Goal: Task Accomplishment & Management: Complete application form

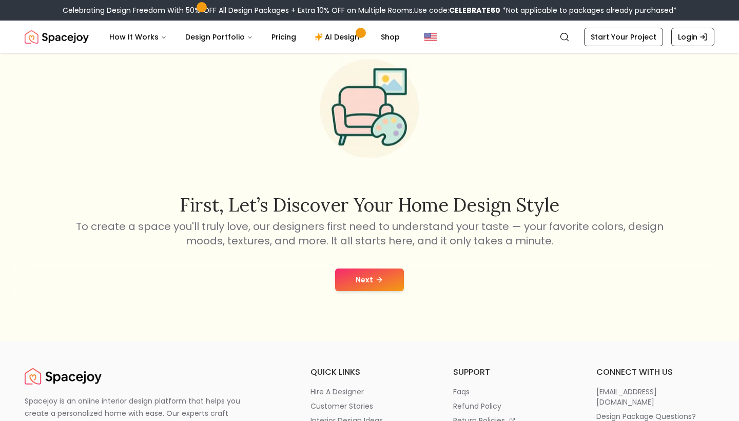
scroll to position [54, 0]
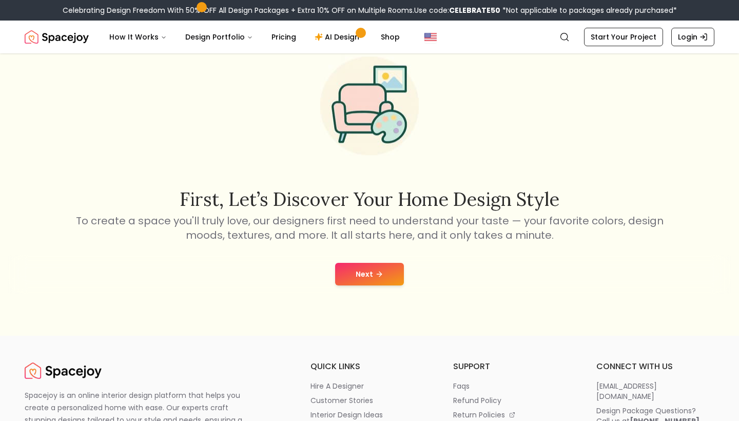
click at [360, 272] on button "Next" at bounding box center [369, 274] width 69 height 23
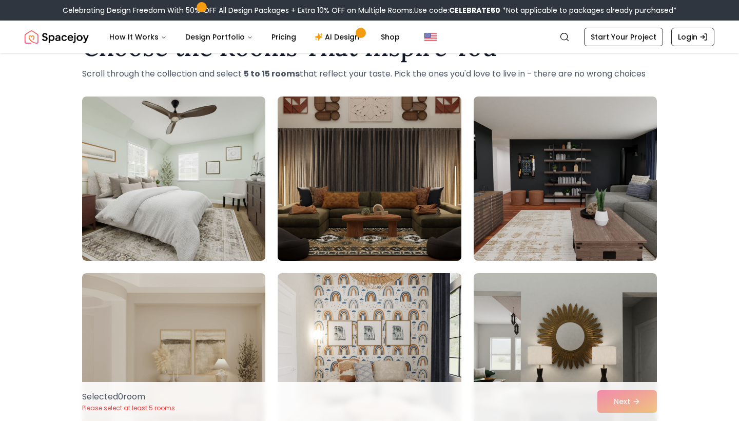
scroll to position [65, 0]
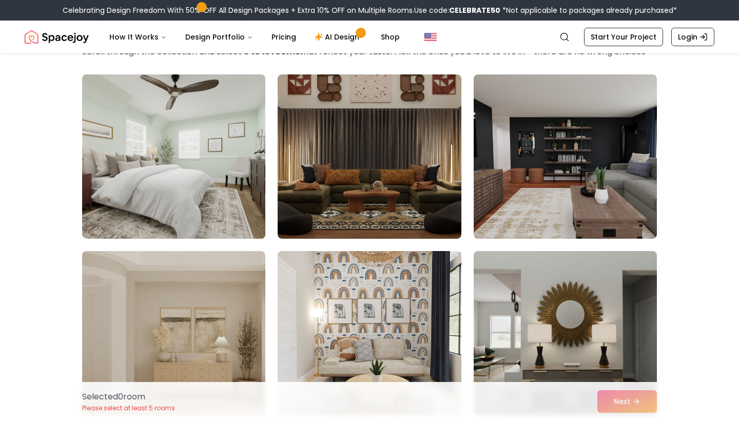
click at [232, 199] on img at bounding box center [174, 156] width 192 height 172
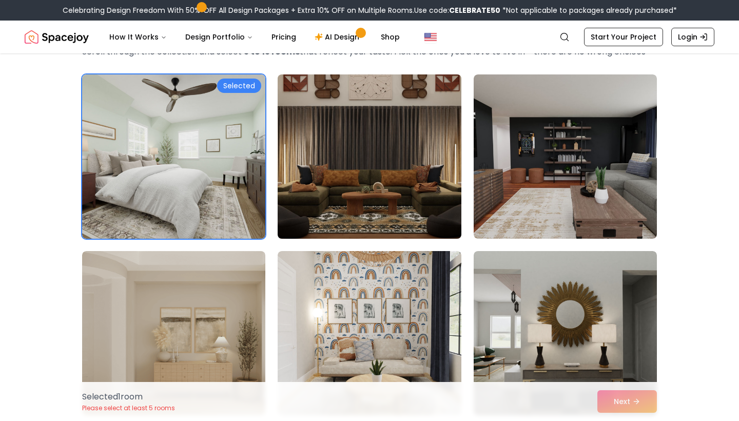
click at [373, 190] on img at bounding box center [369, 156] width 192 height 172
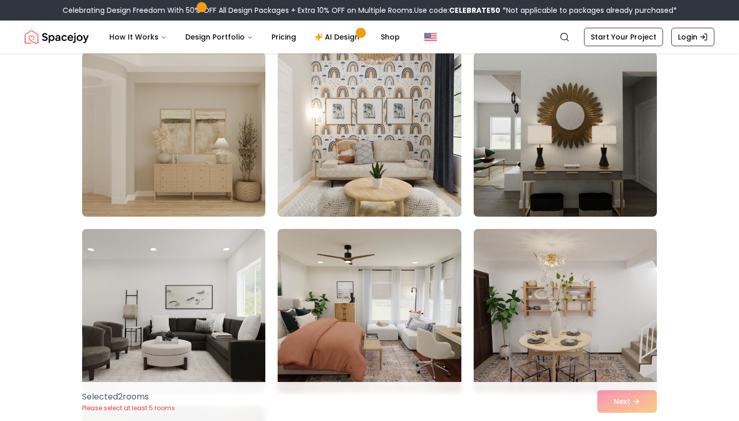
scroll to position [265, 0]
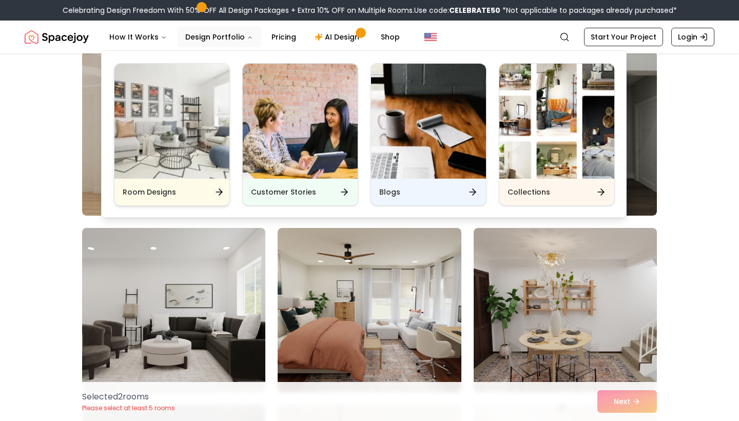
click at [201, 134] on img "Main" at bounding box center [171, 121] width 115 height 115
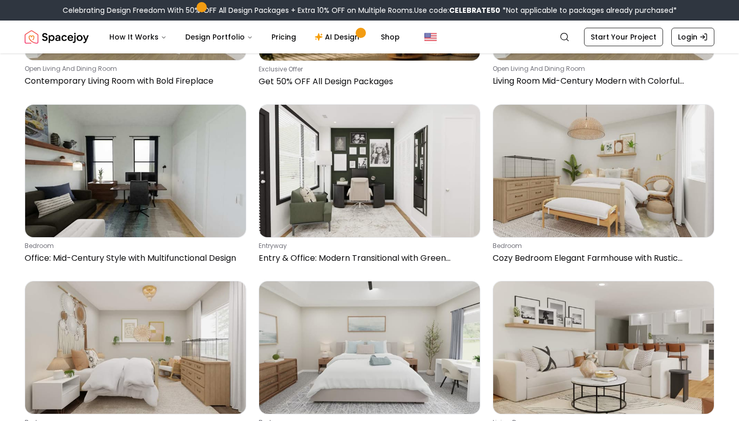
scroll to position [1240, 0]
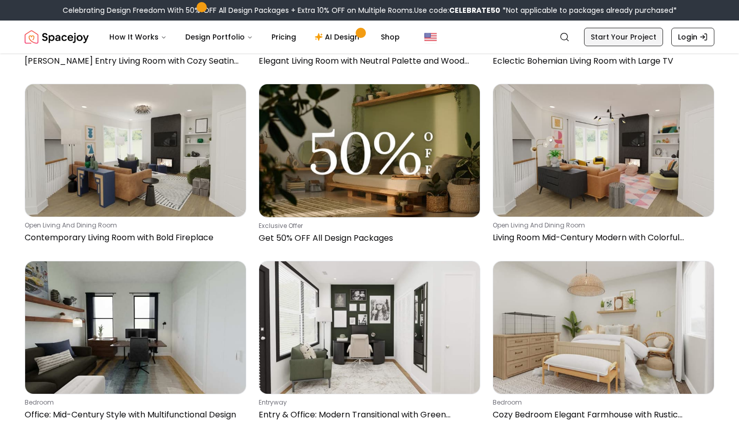
click at [624, 41] on link "Start Your Project" at bounding box center [623, 37] width 79 height 18
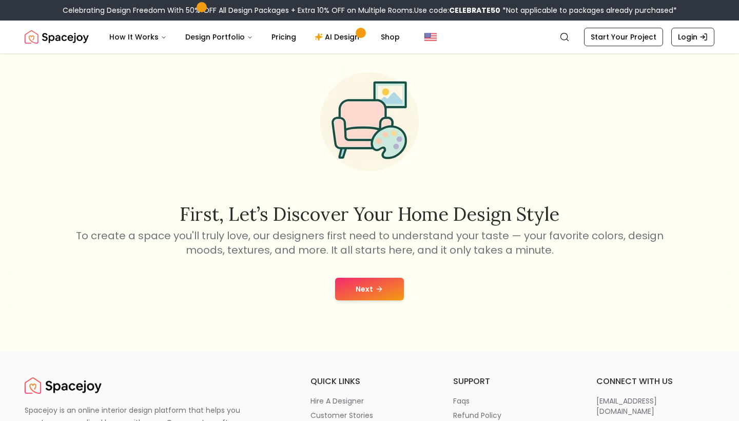
scroll to position [25, 0]
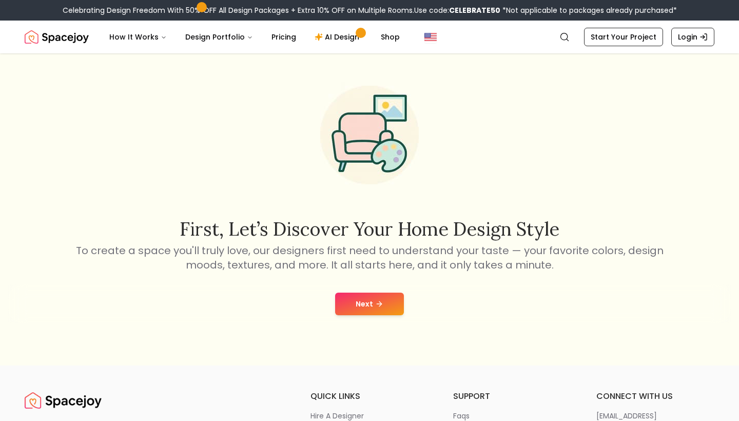
click at [369, 298] on button "Next" at bounding box center [369, 304] width 69 height 23
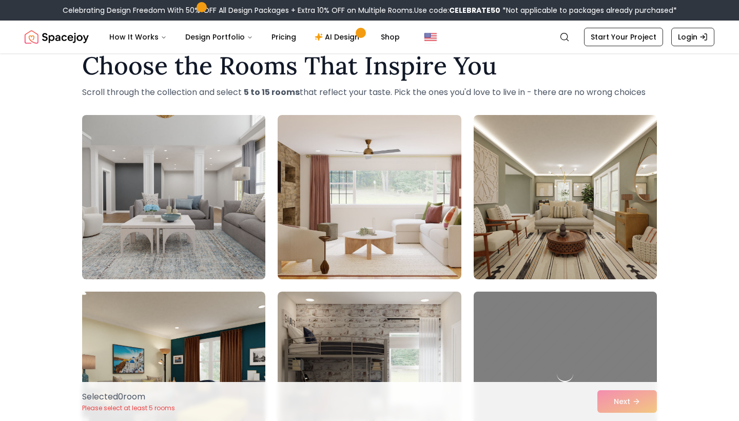
click at [248, 187] on img at bounding box center [174, 197] width 192 height 172
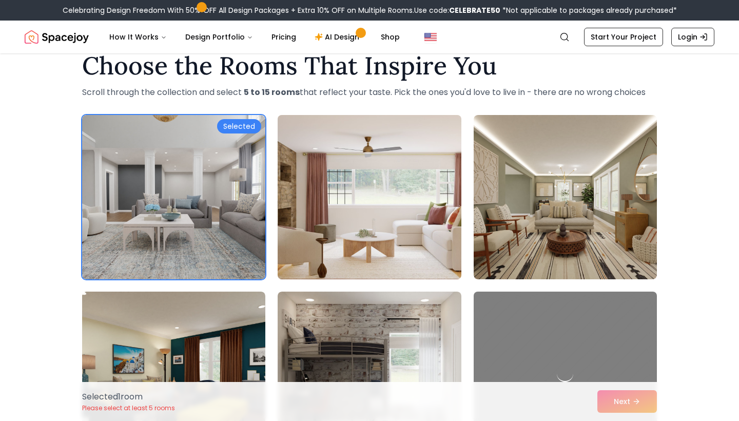
click at [367, 195] on img at bounding box center [369, 197] width 192 height 172
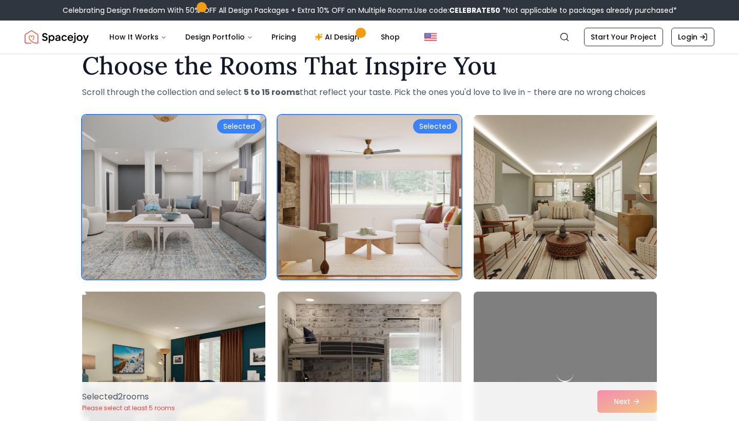
click at [558, 202] on img at bounding box center [565, 197] width 192 height 172
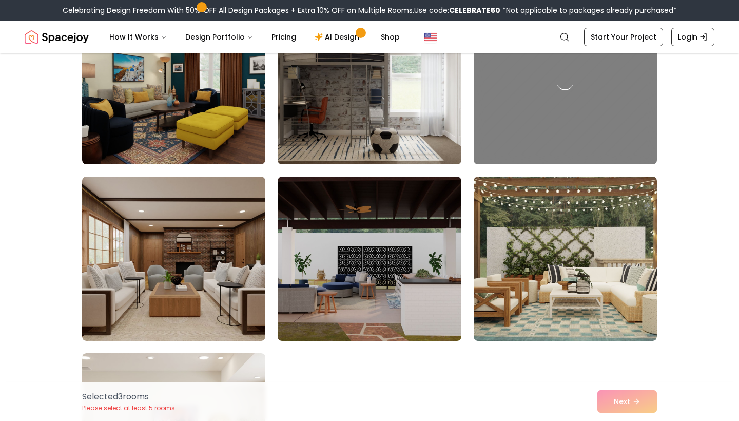
scroll to position [332, 0]
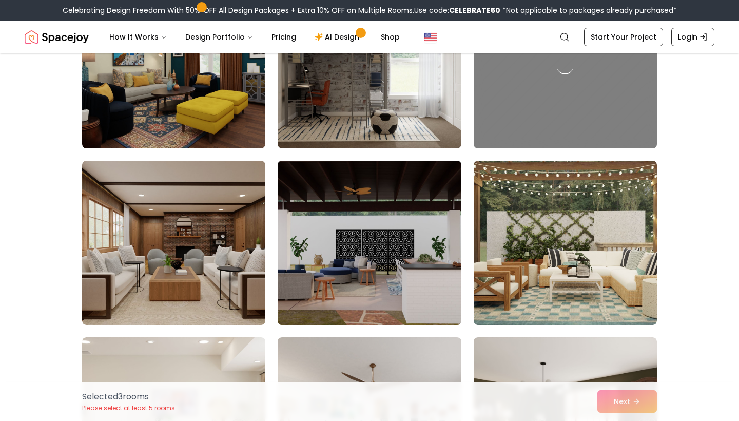
click at [374, 253] on img at bounding box center [369, 243] width 192 height 172
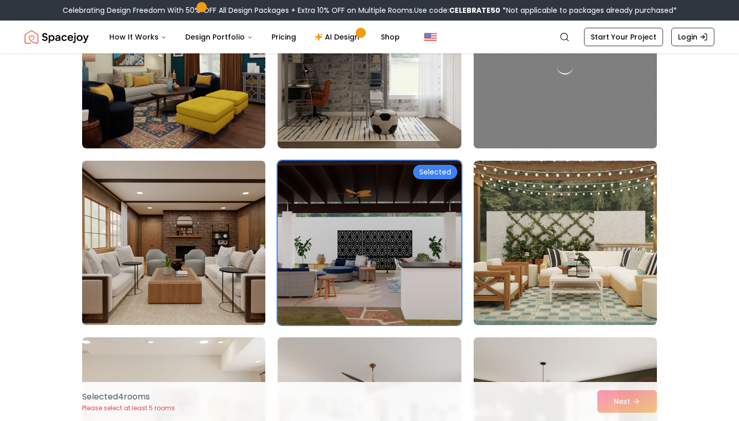
click at [207, 267] on img at bounding box center [174, 243] width 192 height 172
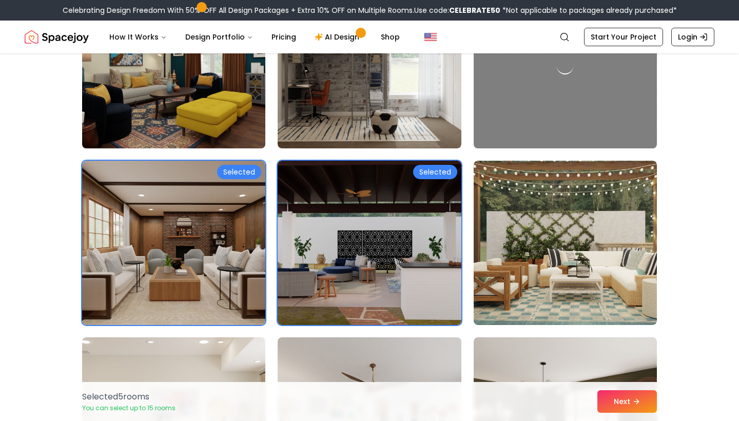
click at [217, 138] on img at bounding box center [174, 66] width 192 height 172
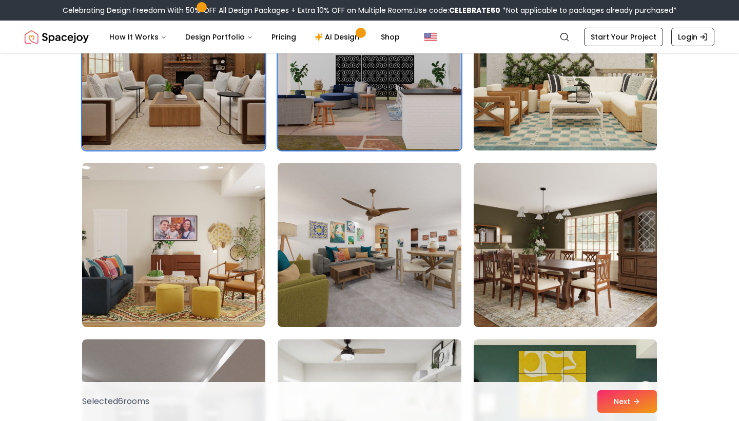
scroll to position [517, 0]
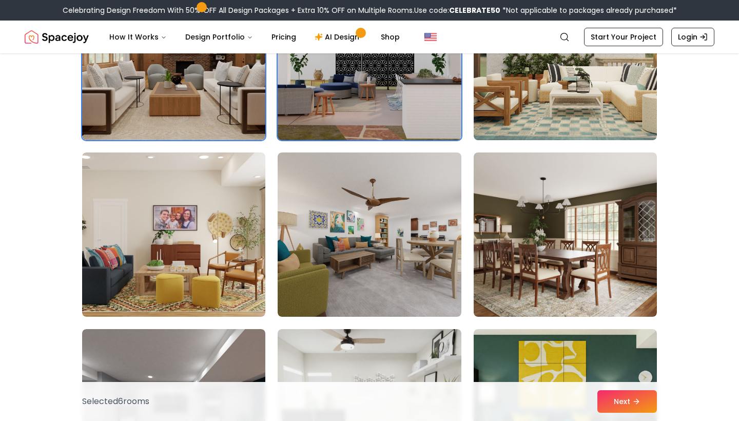
click at [325, 273] on img at bounding box center [369, 234] width 183 height 164
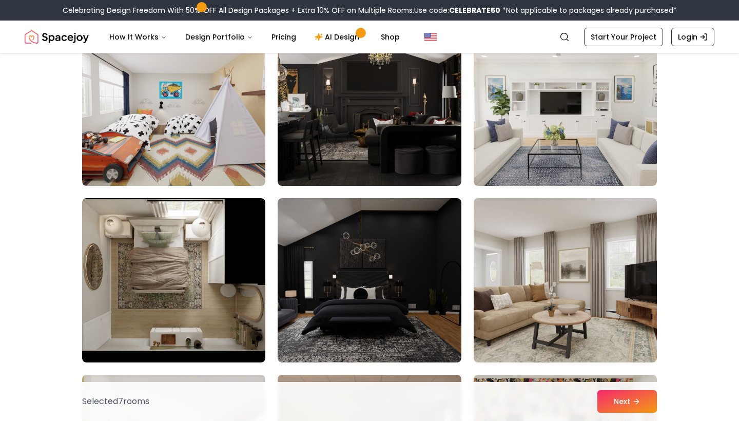
scroll to position [1172, 0]
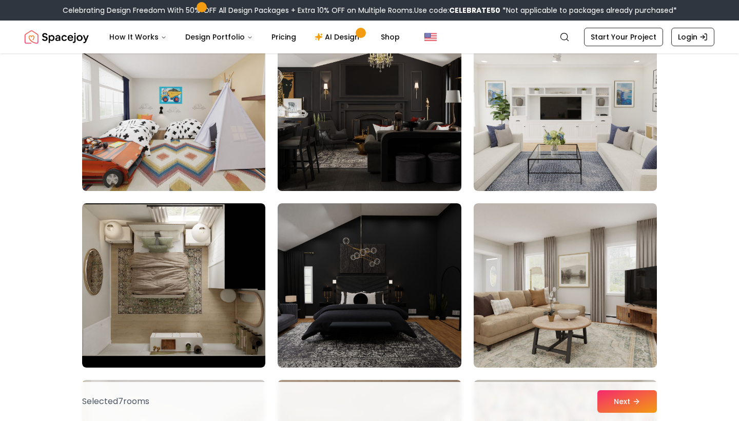
click at [388, 146] on img at bounding box center [369, 109] width 192 height 172
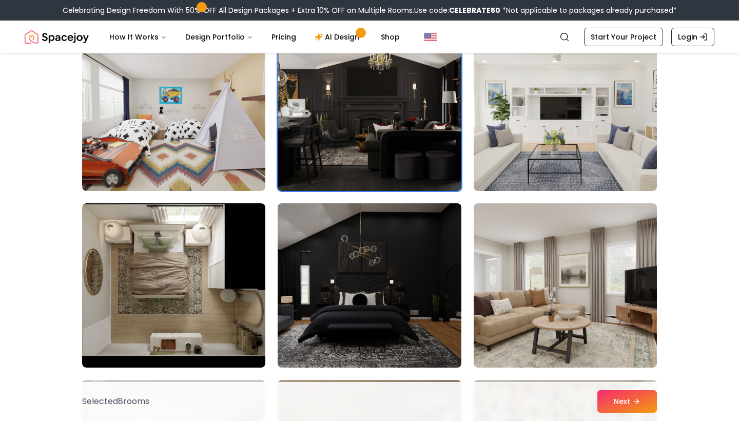
click at [385, 265] on img at bounding box center [369, 285] width 192 height 172
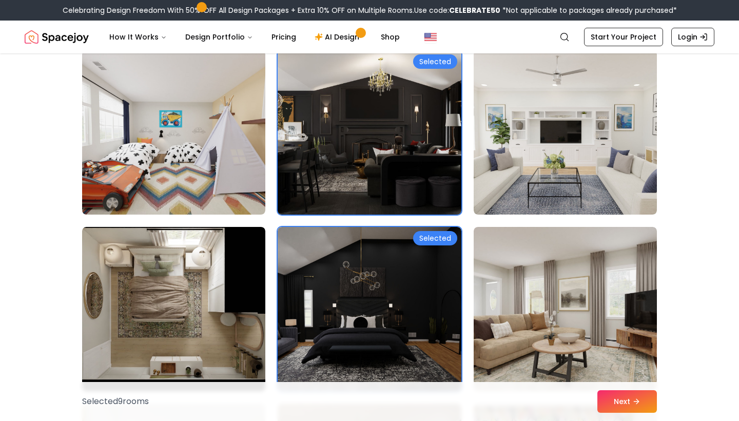
scroll to position [1146, 0]
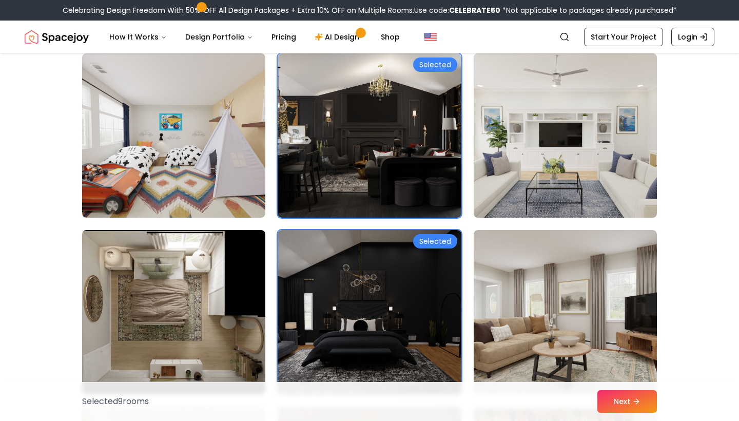
click at [570, 147] on img at bounding box center [565, 135] width 192 height 172
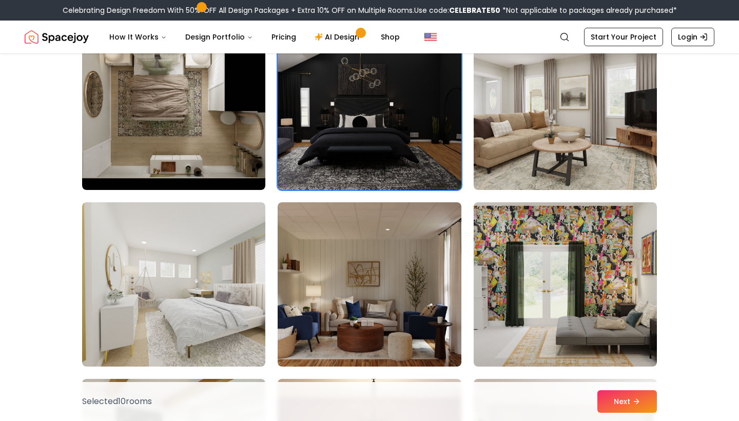
scroll to position [1460, 0]
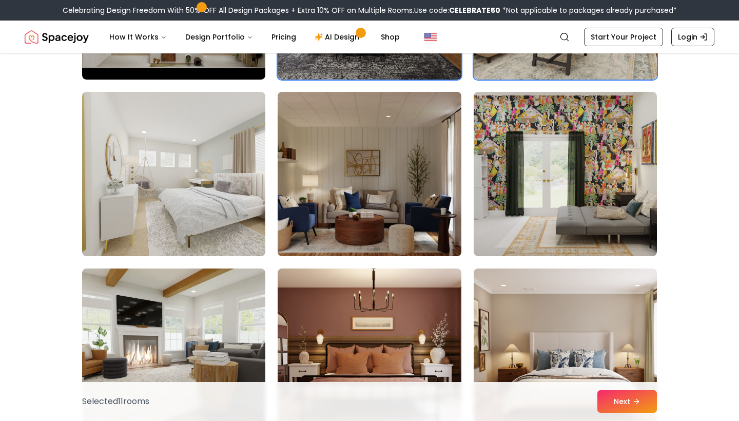
click at [374, 164] on img at bounding box center [369, 174] width 192 height 172
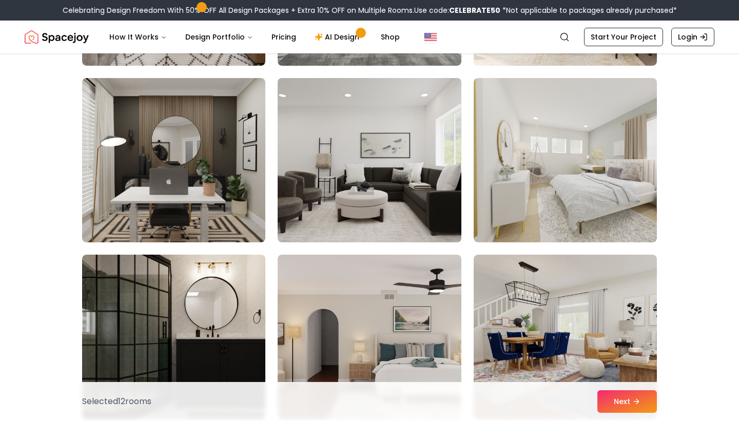
scroll to position [2010, 0]
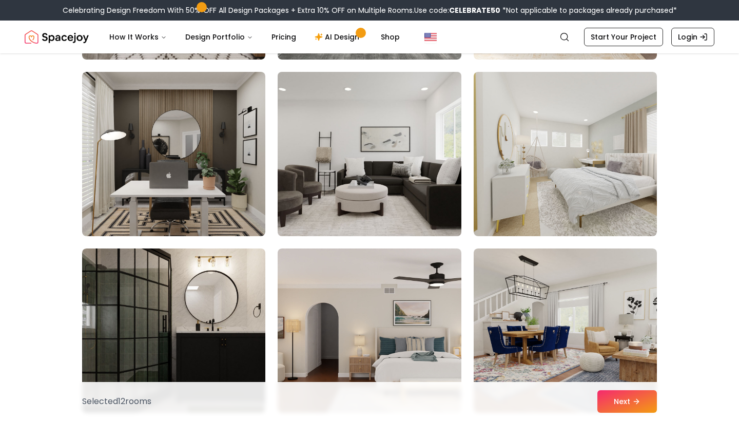
click at [363, 192] on img at bounding box center [369, 154] width 192 height 172
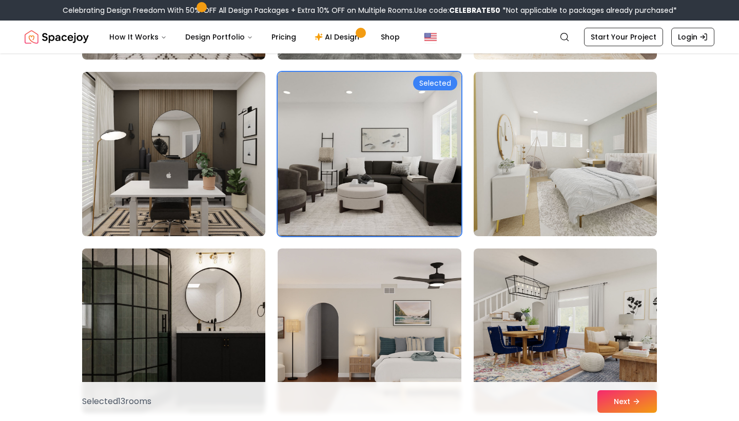
click at [204, 282] on img at bounding box center [174, 330] width 192 height 172
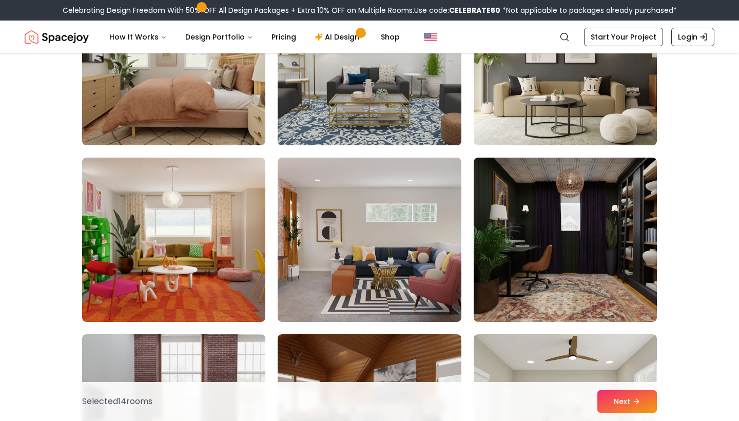
scroll to position [2464, 0]
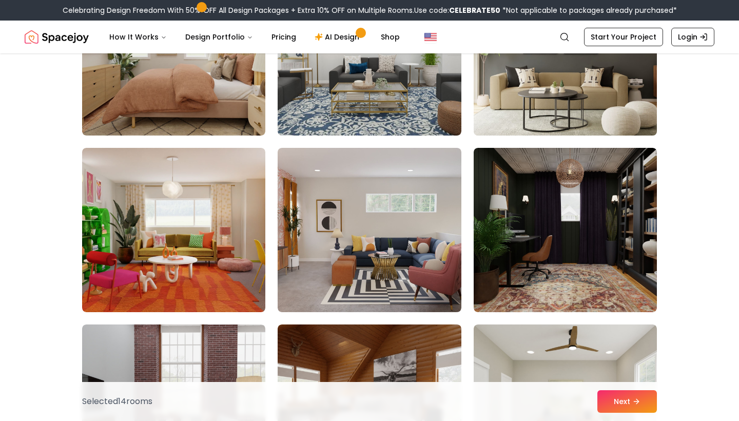
click at [573, 127] on img at bounding box center [565, 53] width 192 height 172
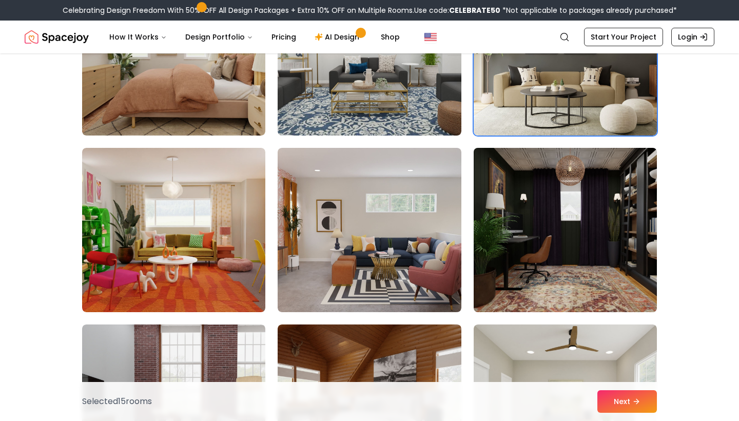
click at [568, 201] on img at bounding box center [565, 230] width 192 height 172
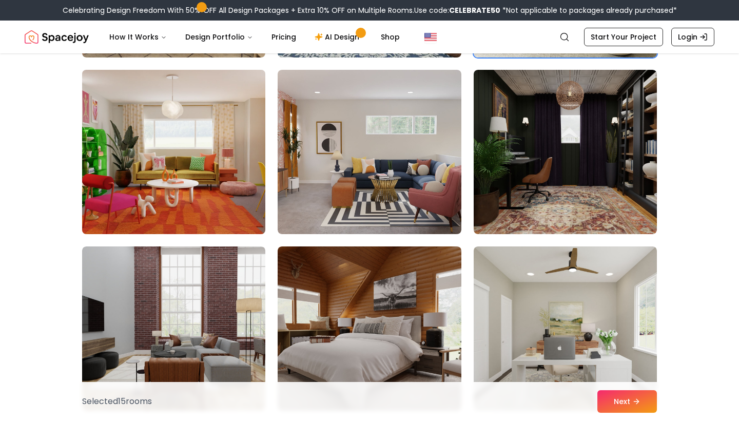
scroll to position [2564, 0]
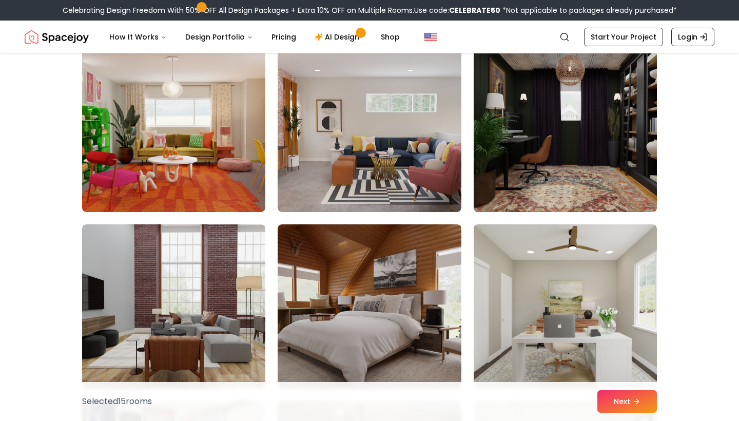
click at [591, 161] on img at bounding box center [565, 130] width 192 height 172
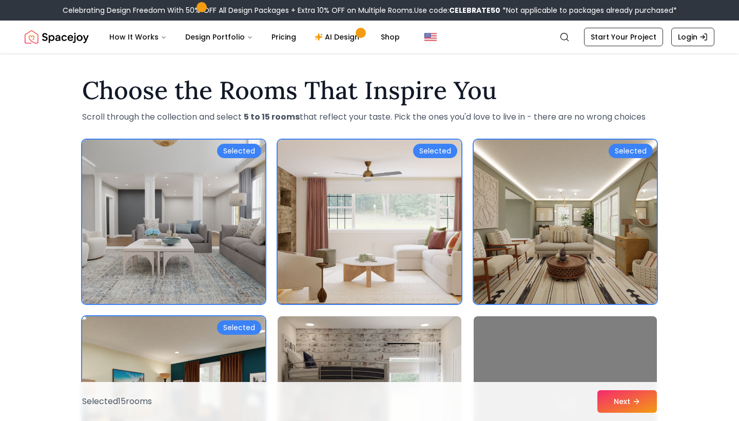
scroll to position [0, 0]
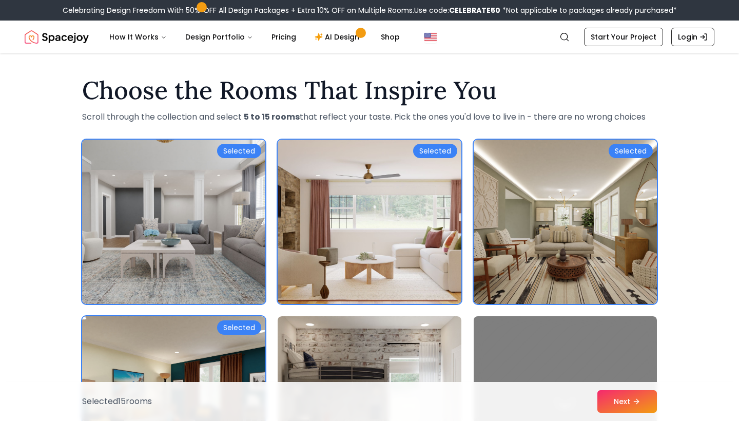
click at [175, 232] on img at bounding box center [174, 222] width 192 height 172
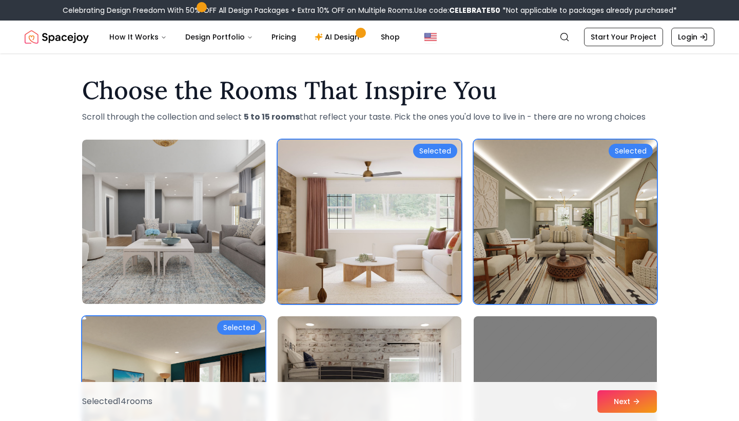
click at [400, 253] on img at bounding box center [369, 222] width 192 height 172
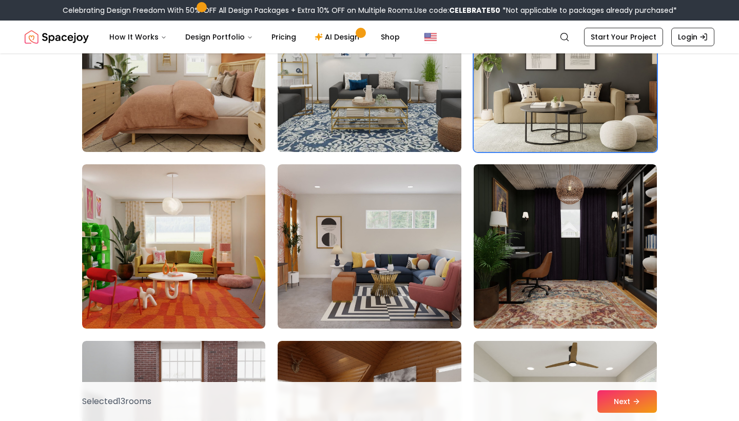
scroll to position [2482, 0]
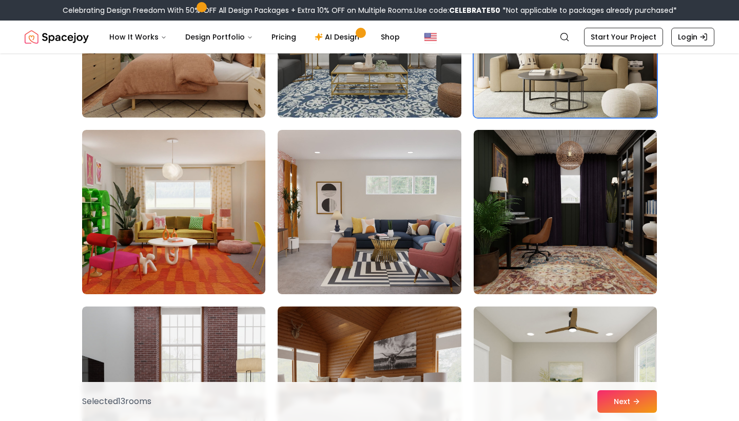
click at [529, 86] on img at bounding box center [565, 35] width 192 height 172
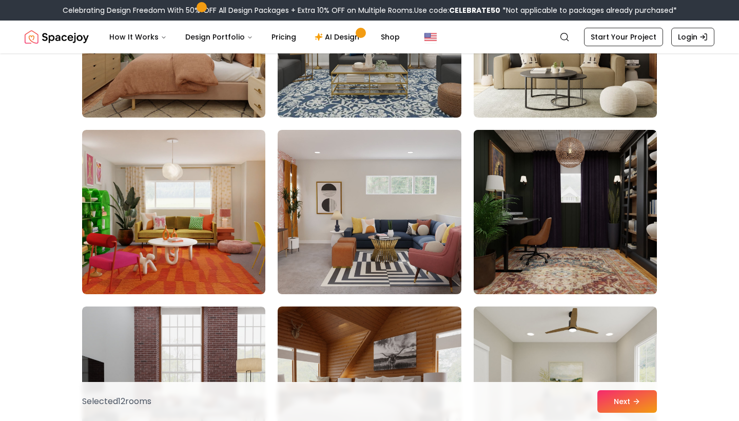
click at [515, 173] on img at bounding box center [565, 212] width 192 height 172
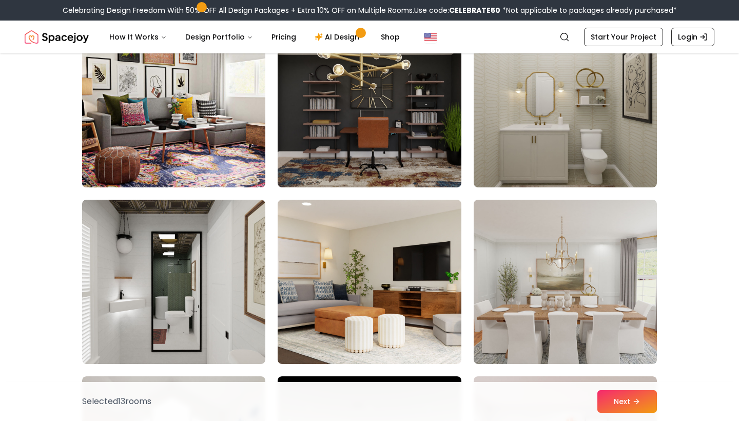
scroll to position [2948, 0]
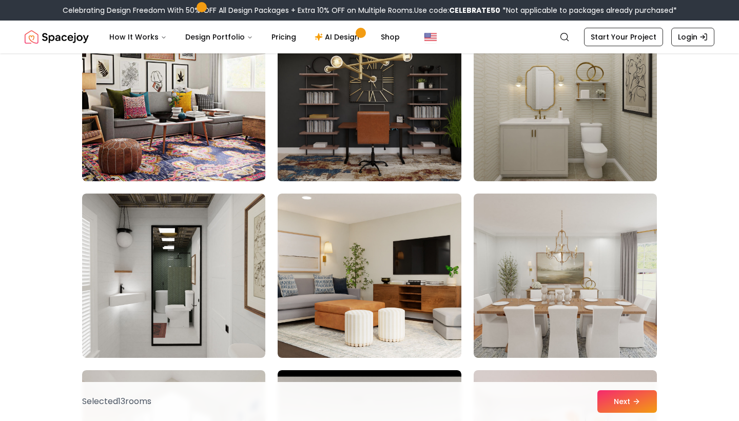
click at [342, 161] on img at bounding box center [369, 99] width 192 height 172
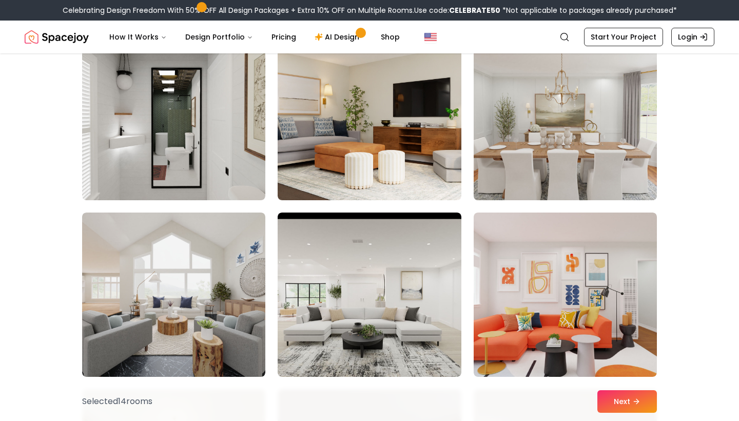
scroll to position [3237, 0]
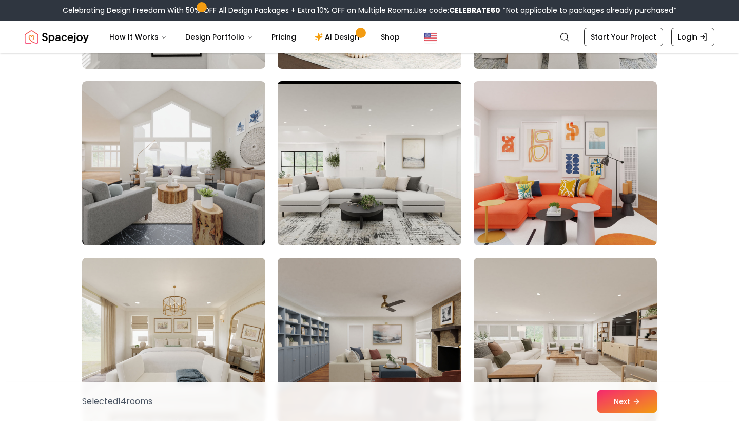
click at [421, 153] on img at bounding box center [369, 163] width 192 height 172
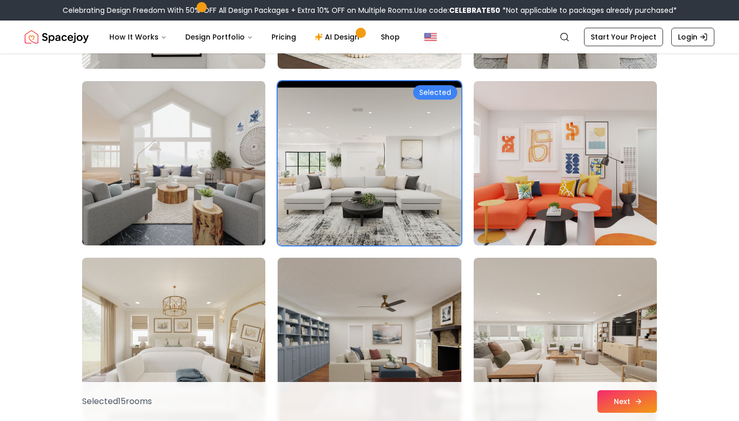
click at [611, 393] on button "Next" at bounding box center [627, 401] width 60 height 23
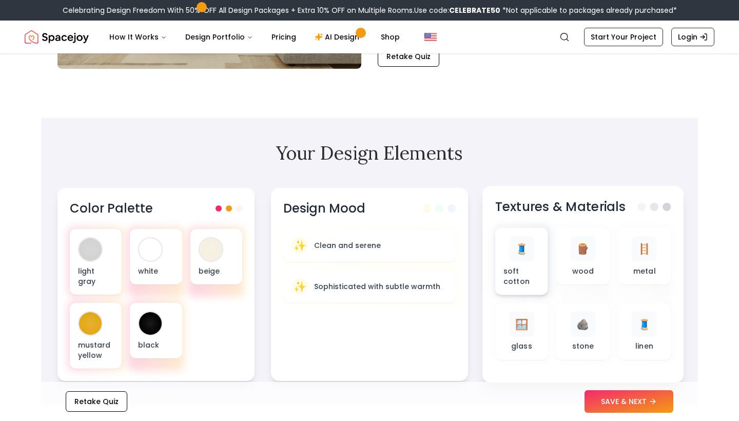
scroll to position [236, 0]
click at [620, 402] on button "SAVE & NEXT" at bounding box center [629, 401] width 89 height 23
